Goal: Information Seeking & Learning: Learn about a topic

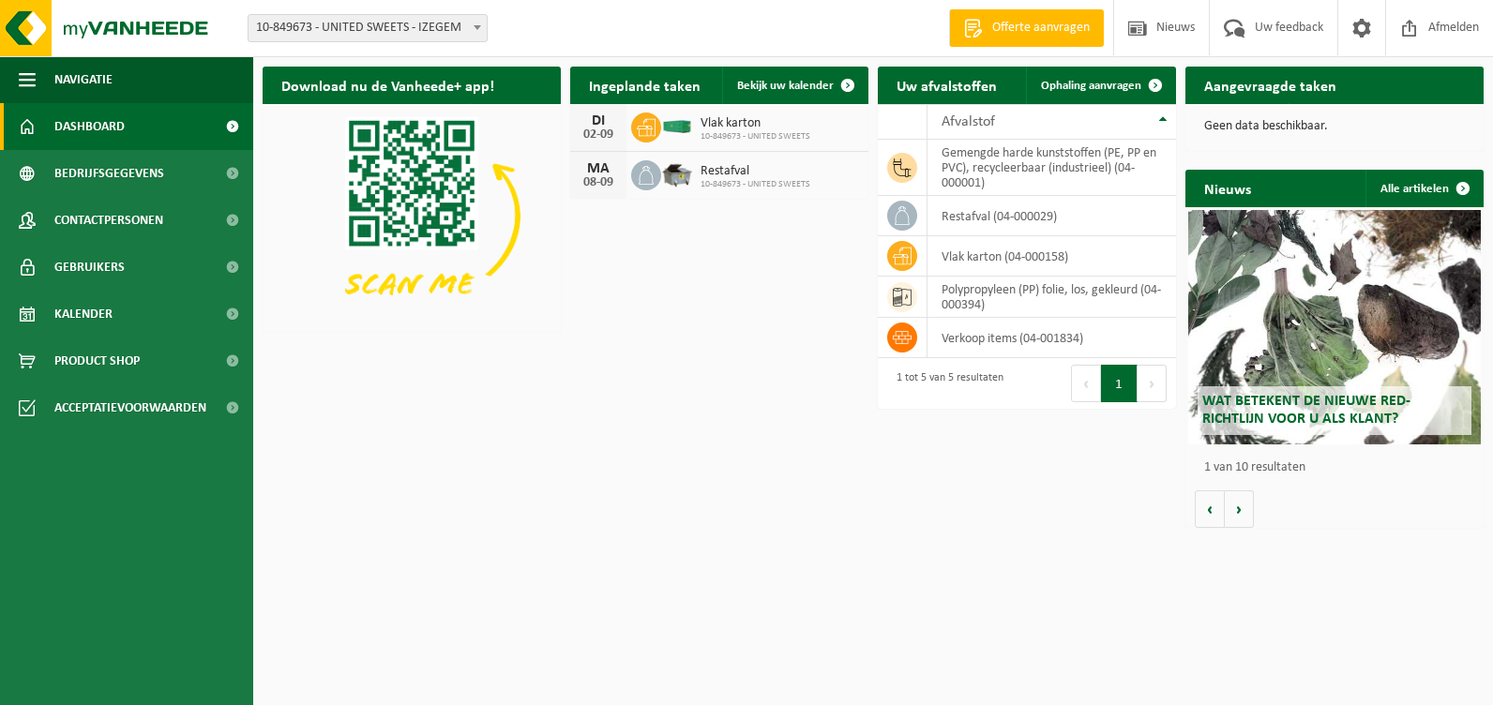
click at [1303, 354] on div "Wat betekent de nieuwe RED-richtlijn voor u als klant?" at bounding box center [1334, 327] width 293 height 234
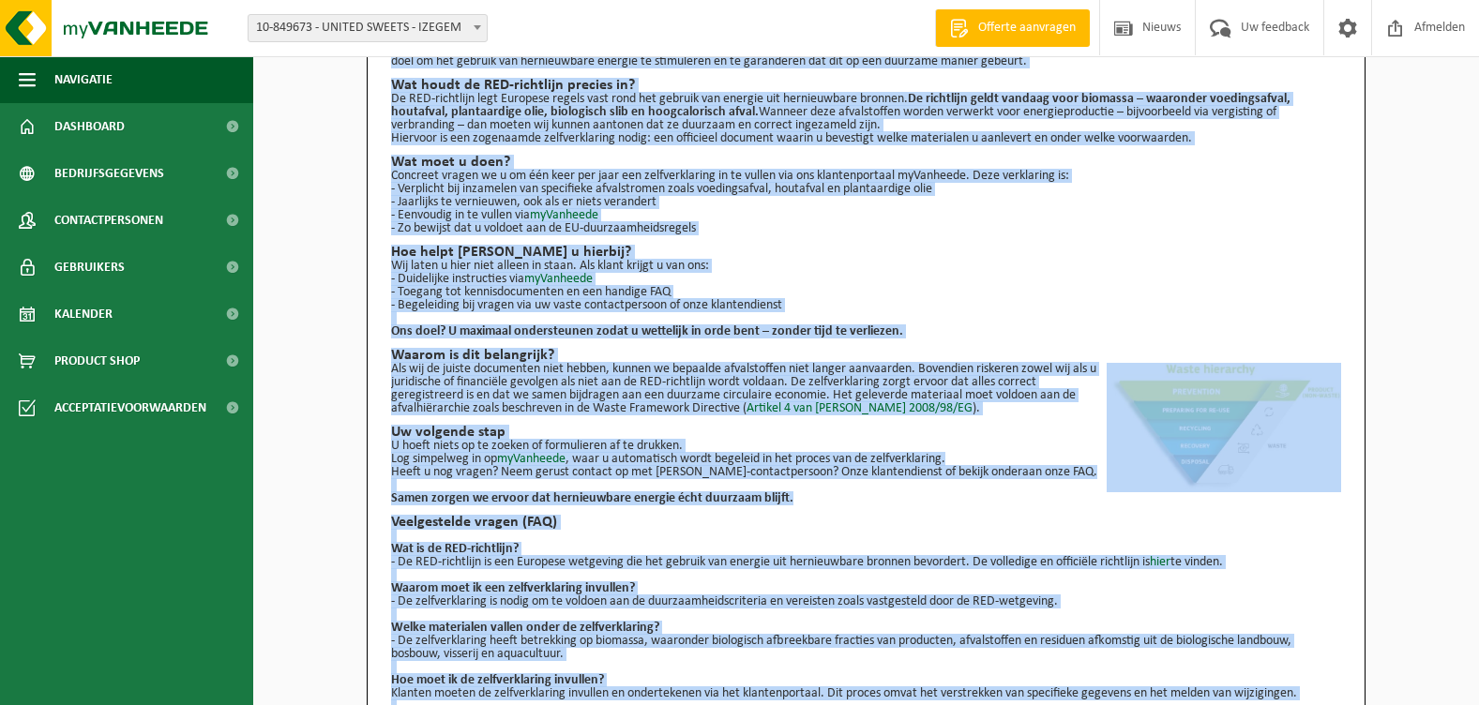
scroll to position [183, 0]
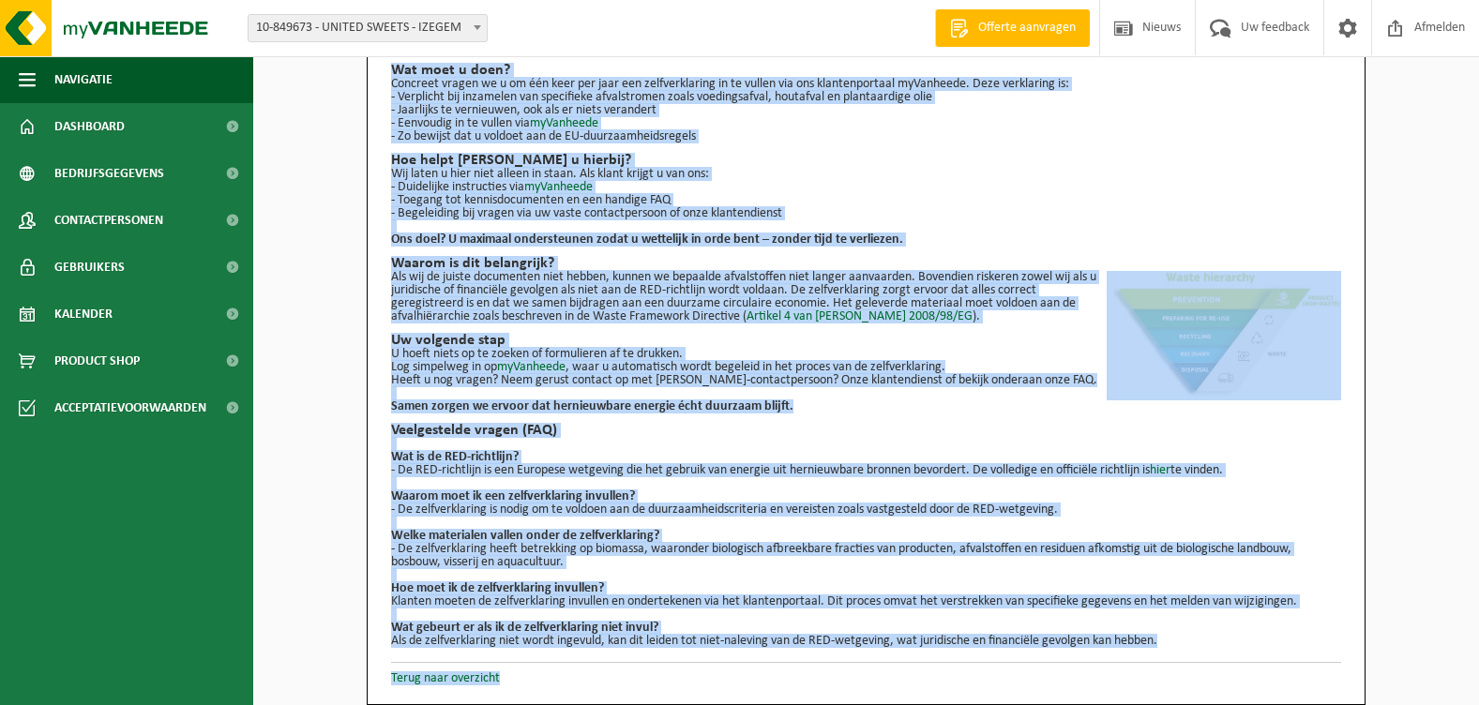
drag, startPoint x: 396, startPoint y: 108, endPoint x: 1152, endPoint y: 706, distance: 964.5
click at [1152, 522] on html "Vestiging: 10-849673 - UNITED SWEETS - IZEGEM 10-849673 - UNITED SWEETS - IZEGE…" at bounding box center [739, 169] width 1479 height 705
copy div "Wat betekent de nieuwe RED-richtlijn voor u als klant? Sinds 2024 geldt een nie…"
